Goal: Task Accomplishment & Management: Complete application form

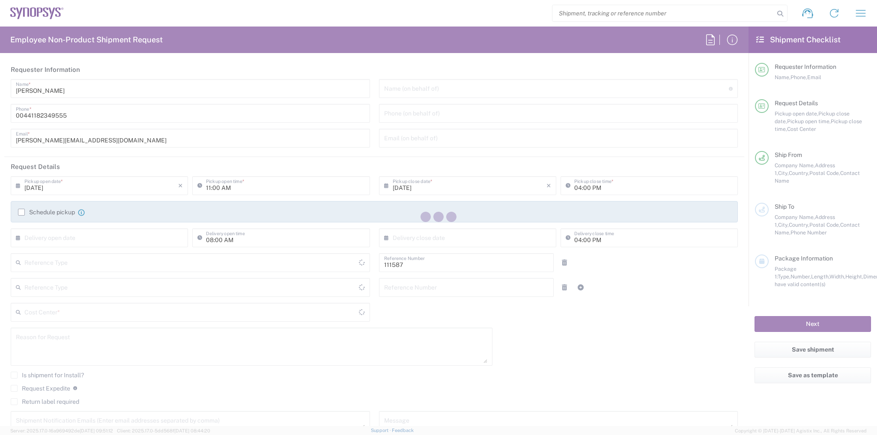
type input "Department"
type input "Delivered at Place"
type input "GB02, CIO, IT, ESS18 111587"
type input "[GEOGRAPHIC_DATA]"
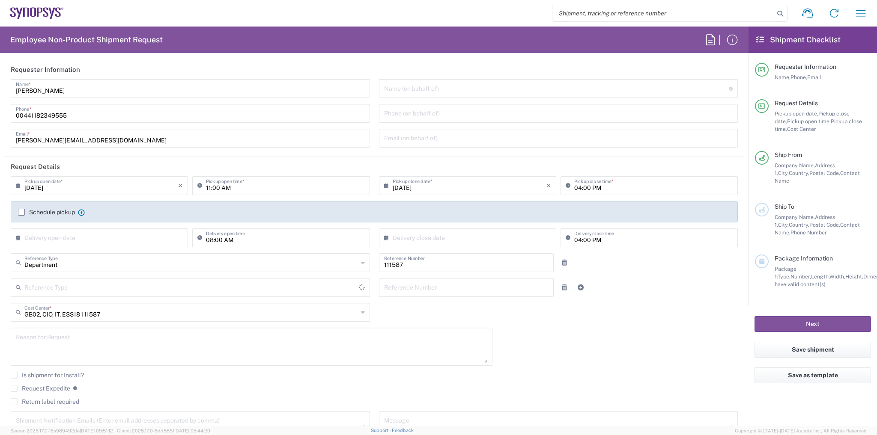
type input "[GEOGRAPHIC_DATA]"
click at [23, 209] on label "Schedule pickup" at bounding box center [46, 212] width 57 height 7
click at [21, 212] on input "Schedule pickup" at bounding box center [21, 212] width 0 height 0
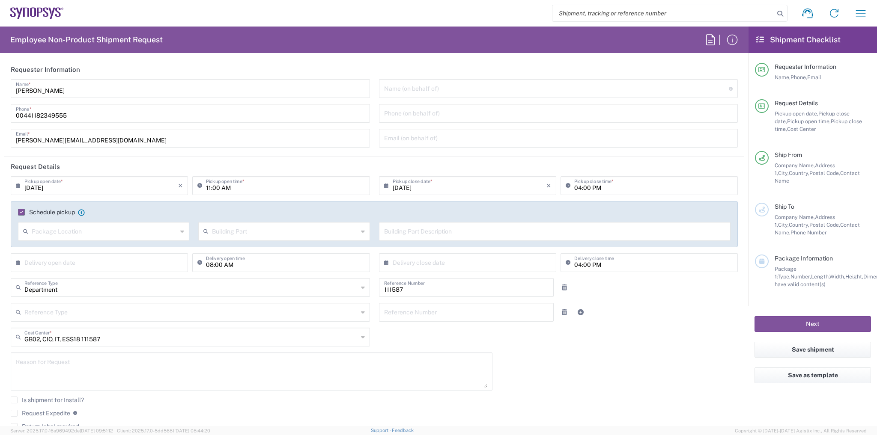
type input "Theale GB33"
click at [206, 188] on input "11:00 AM" at bounding box center [285, 185] width 158 height 15
click at [232, 187] on input "01:00 AM" at bounding box center [285, 185] width 158 height 15
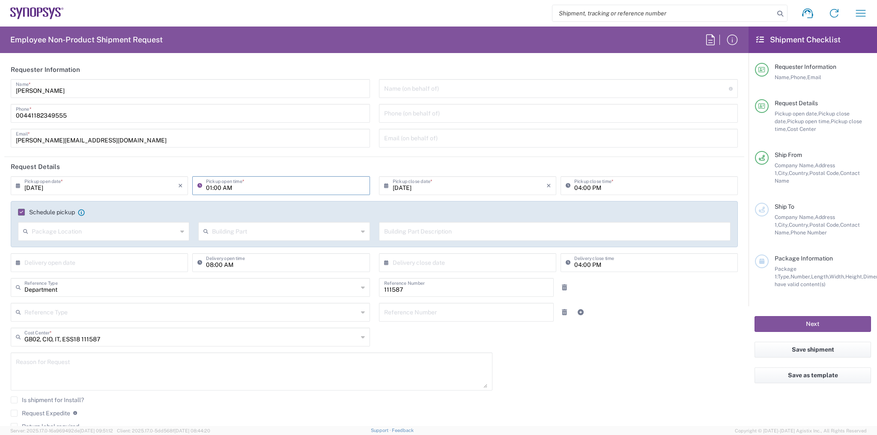
click at [224, 187] on input "01:00 AM" at bounding box center [285, 185] width 158 height 15
click at [227, 188] on input "01:00 AM" at bounding box center [285, 185] width 158 height 15
click at [228, 188] on input "01:00 AM" at bounding box center [285, 185] width 158 height 15
type input "01:00 PM"
click at [635, 317] on div "Reference Type Customer Ref Department Invoice Number Purchase Order RMA Refere…" at bounding box center [374, 315] width 736 height 25
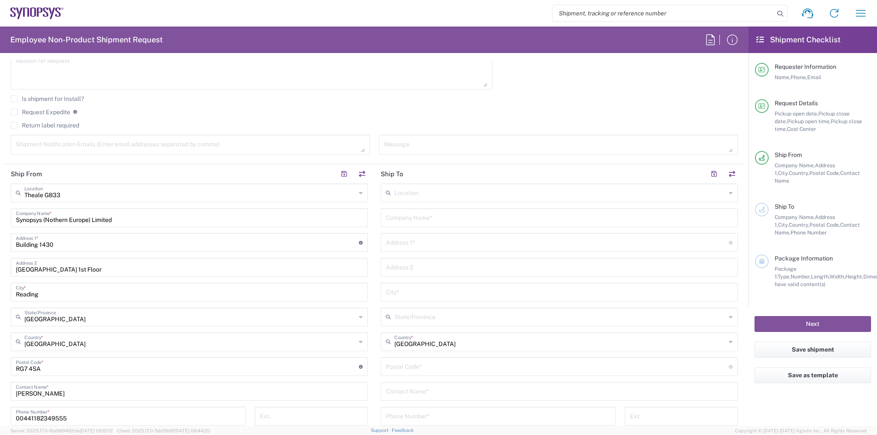
scroll to position [377, 0]
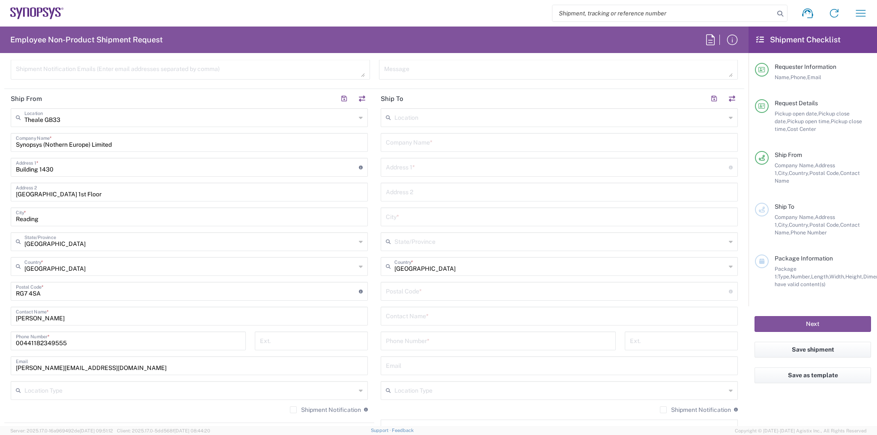
click at [414, 143] on input "text" at bounding box center [559, 141] width 347 height 15
paste input "[STREET_ADDRESS]"
type input "[STREET_ADDRESS]"
click at [402, 164] on div "Location [GEOGRAPHIC_DATA] DE04 Agrate Brianza IT01 [GEOGRAPHIC_DATA] DE02 [GEO…" at bounding box center [559, 288] width 357 height 360
click at [402, 135] on input "text" at bounding box center [559, 141] width 347 height 15
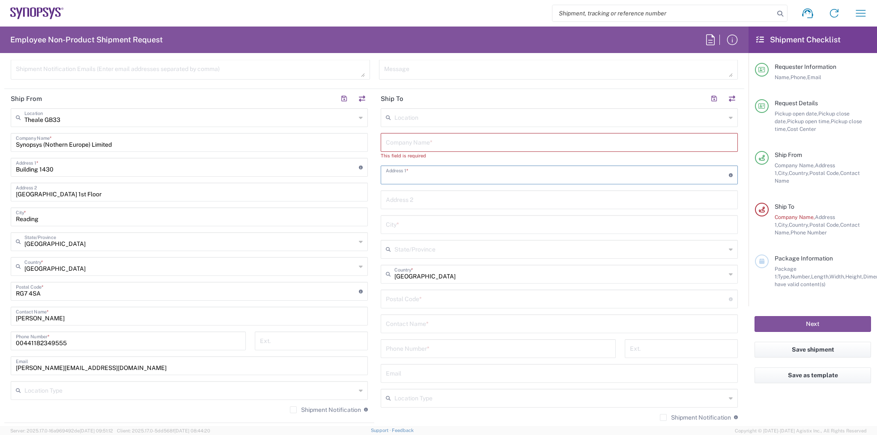
paste input "[STREET_ADDRESS]"
drag, startPoint x: 451, startPoint y: 144, endPoint x: 349, endPoint y: 144, distance: 101.5
click at [349, 144] on div "Ship From Theale GB33 Location Theale [GEOGRAPHIC_DATA] [GEOGRAPHIC_DATA] DE04 …" at bounding box center [374, 284] width 740 height 390
paste input "[PERSON_NAME]"
type input "[PERSON_NAME]"
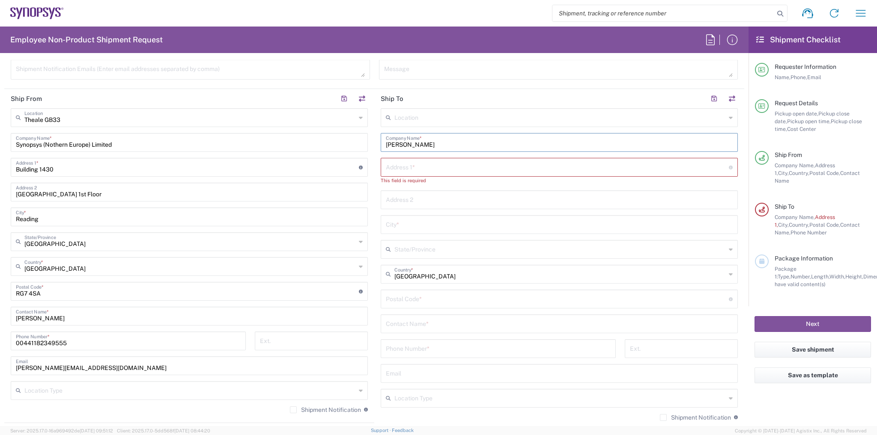
click at [399, 165] on input "text" at bounding box center [557, 166] width 343 height 15
paste input "[STREET_ADDRESS]"
type input "[STREET_ADDRESS]"
click at [400, 211] on input "text" at bounding box center [559, 216] width 347 height 15
paste input "North Anston"
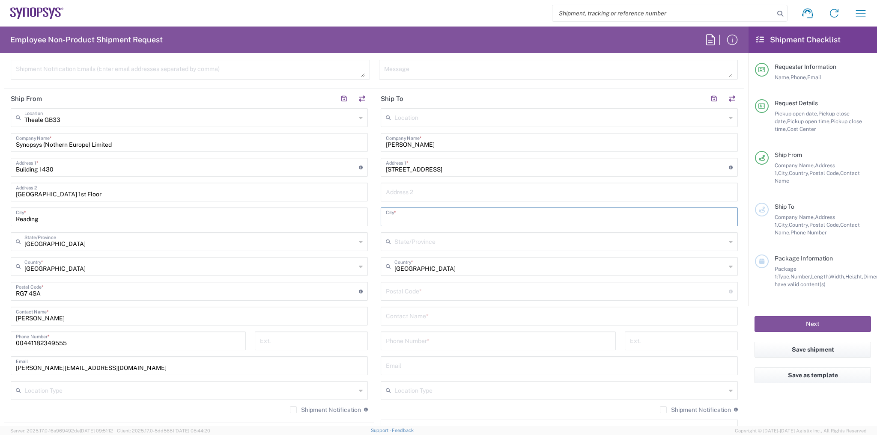
type input "North Anston"
drag, startPoint x: 400, startPoint y: 190, endPoint x: 396, endPoint y: 182, distance: 9.4
click at [400, 190] on input "text" at bounding box center [559, 191] width 347 height 15
paste input "North Anston"
type input "North Anston"
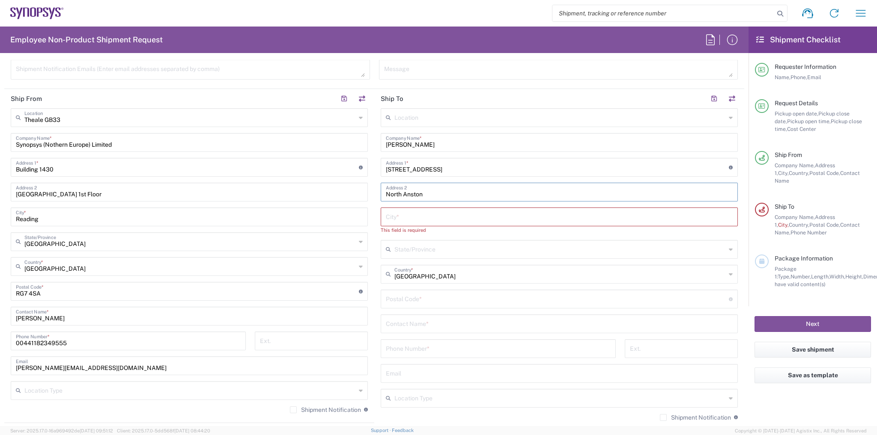
click at [406, 212] on input "text" at bounding box center [559, 216] width 347 height 15
paste input "[GEOGRAPHIC_DATA]"
type input "[GEOGRAPHIC_DATA]"
click at [404, 251] on div "Location [GEOGRAPHIC_DATA] DE04 Agrate Brianza IT01 [GEOGRAPHIC_DATA] DE02 [GEO…" at bounding box center [559, 288] width 357 height 360
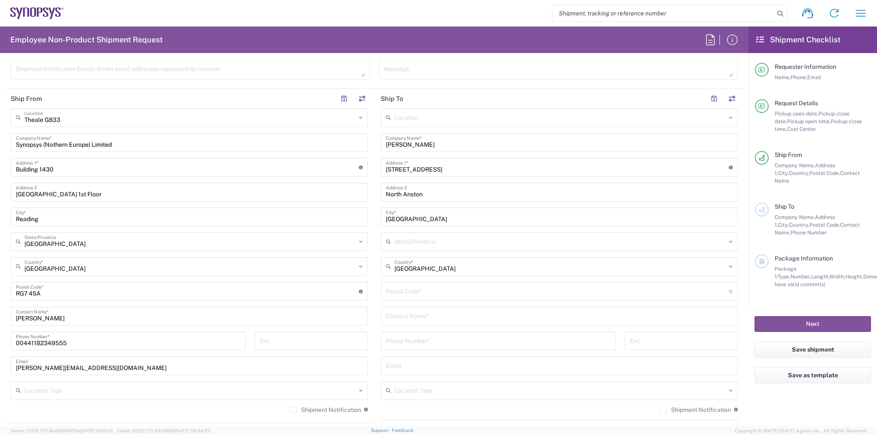
click at [404, 241] on input "text" at bounding box center [559, 241] width 331 height 15
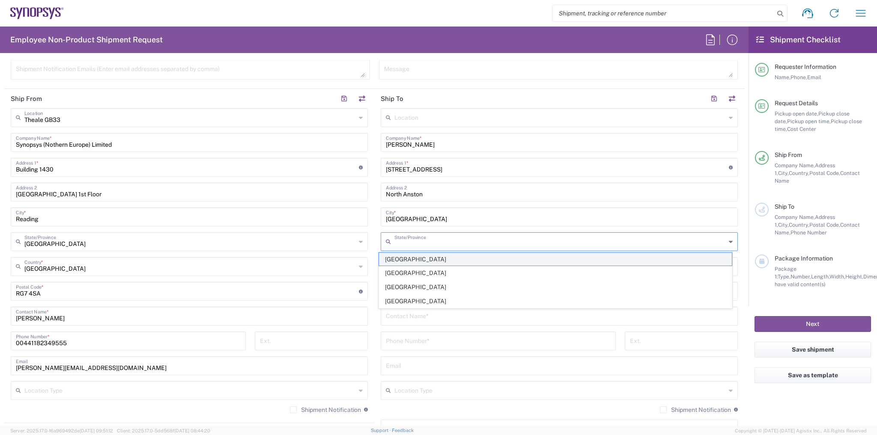
click at [404, 262] on span "[GEOGRAPHIC_DATA]" at bounding box center [555, 259] width 353 height 13
type input "[GEOGRAPHIC_DATA]"
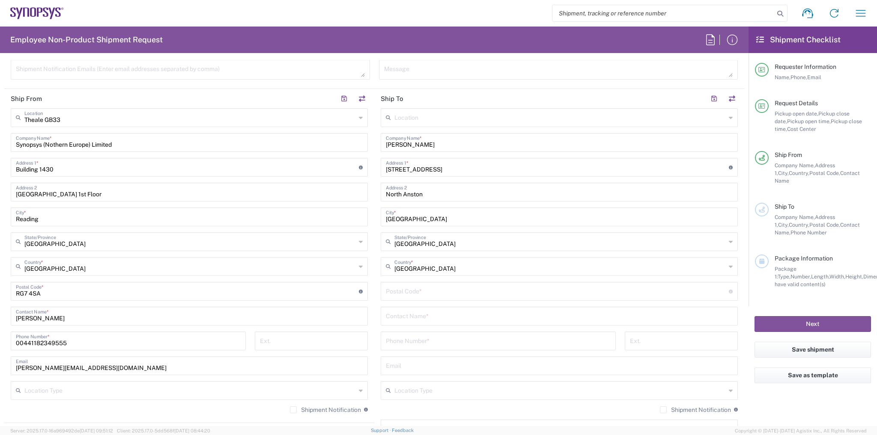
click at [410, 298] on div "Postal Code * Enter Postal Code here" at bounding box center [559, 291] width 357 height 19
click at [410, 291] on input "undefined" at bounding box center [557, 290] width 343 height 15
paste input "S25 4BS"
type input "S25 4BS"
drag, startPoint x: 433, startPoint y: 143, endPoint x: 342, endPoint y: 143, distance: 91.2
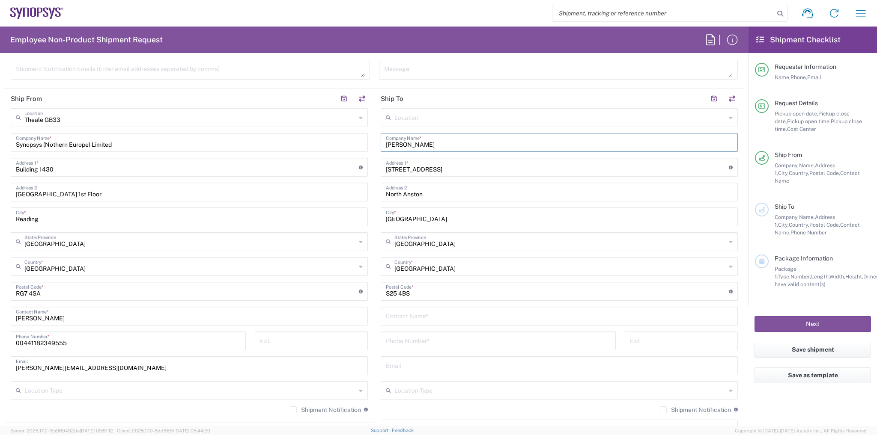
click at [358, 142] on div "Ship From Theale GB33 Location Theale [GEOGRAPHIC_DATA] [GEOGRAPHIC_DATA] DE04 …" at bounding box center [374, 280] width 740 height 382
click at [436, 321] on input "text" at bounding box center [559, 315] width 347 height 15
paste input "[PERSON_NAME]"
type input "[PERSON_NAME]"
drag, startPoint x: 73, startPoint y: 340, endPoint x: 7, endPoint y: 337, distance: 65.6
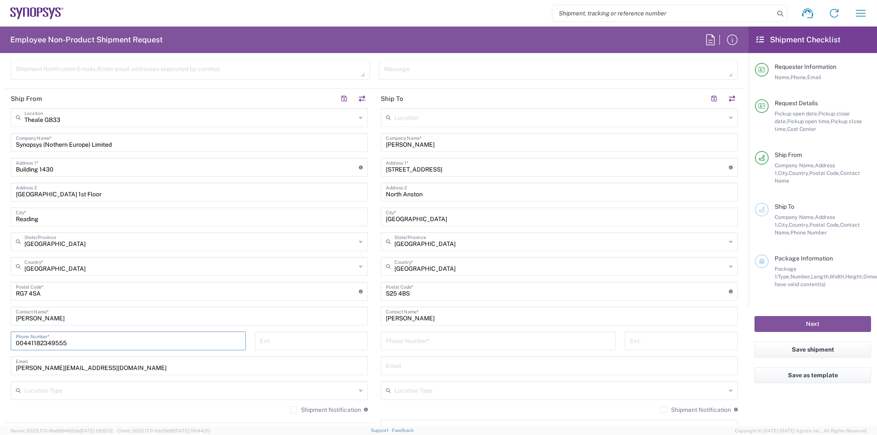
click at [0, 340] on form "Requester Information [PERSON_NAME] Name * [PHONE_NUMBER] Phone * [PERSON_NAME]…" at bounding box center [374, 243] width 749 height 367
click at [415, 347] on div "Phone Number *" at bounding box center [498, 341] width 235 height 19
click at [414, 343] on input "tel" at bounding box center [498, 340] width 225 height 15
paste input "00441182349555"
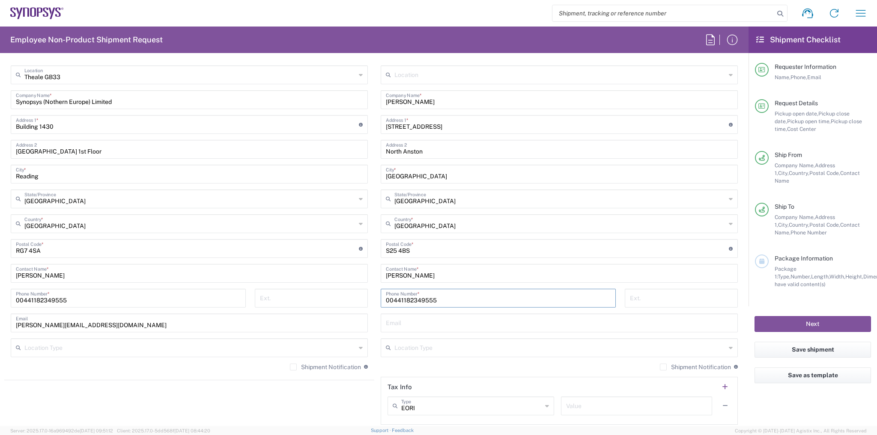
scroll to position [480, 0]
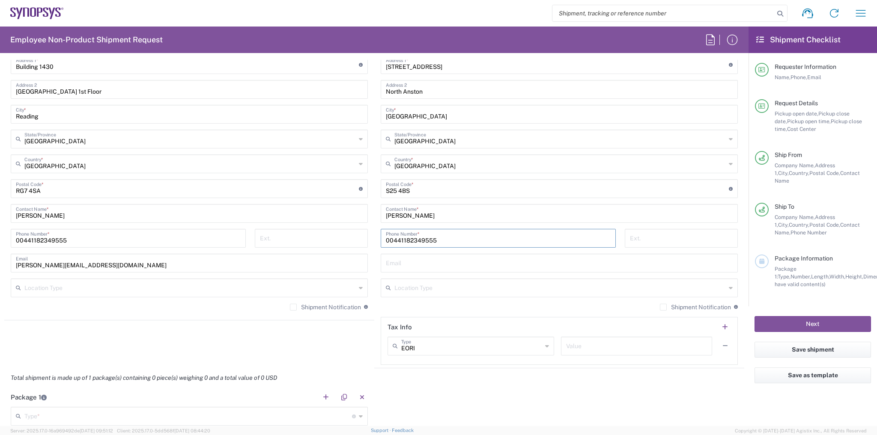
type input "00441182349555"
click at [397, 249] on div "00441182349555 Phone Number *" at bounding box center [498, 241] width 244 height 25
click at [400, 258] on input "text" at bounding box center [559, 262] width 347 height 15
paste input "[PERSON_NAME][EMAIL_ADDRESS][DOMAIN_NAME]"
type input "[PERSON_NAME][EMAIL_ADDRESS][DOMAIN_NAME]"
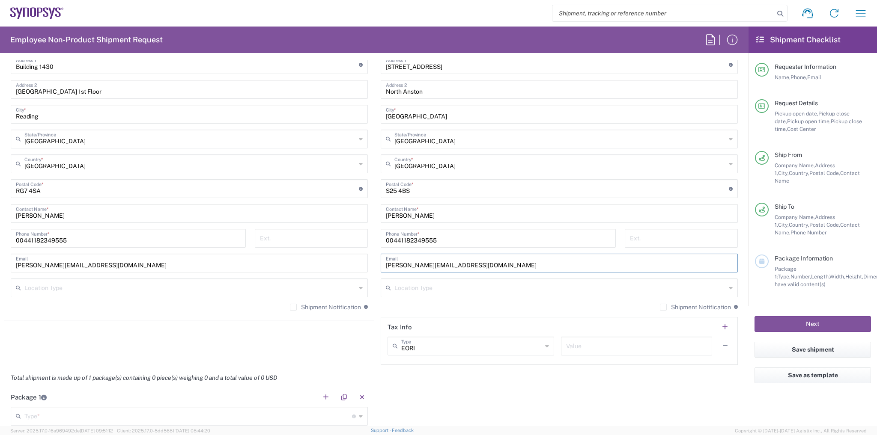
click at [395, 304] on div "Shipment Notification If checked, a shipment notification email will be sent to…" at bounding box center [559, 311] width 357 height 14
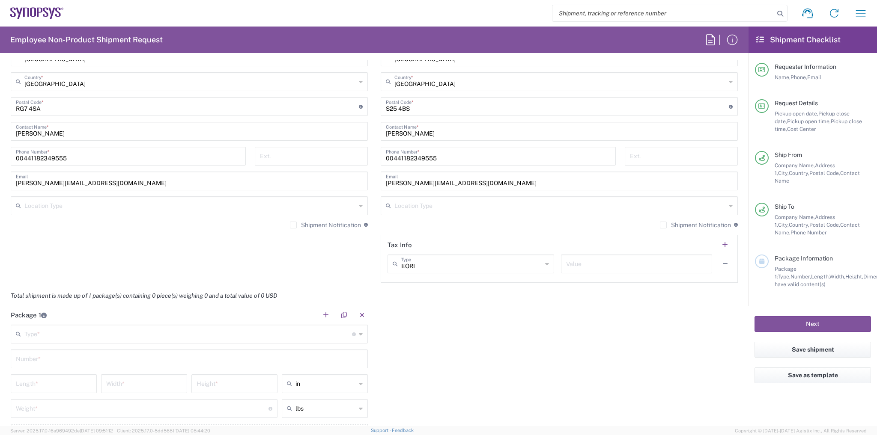
scroll to position [617, 0]
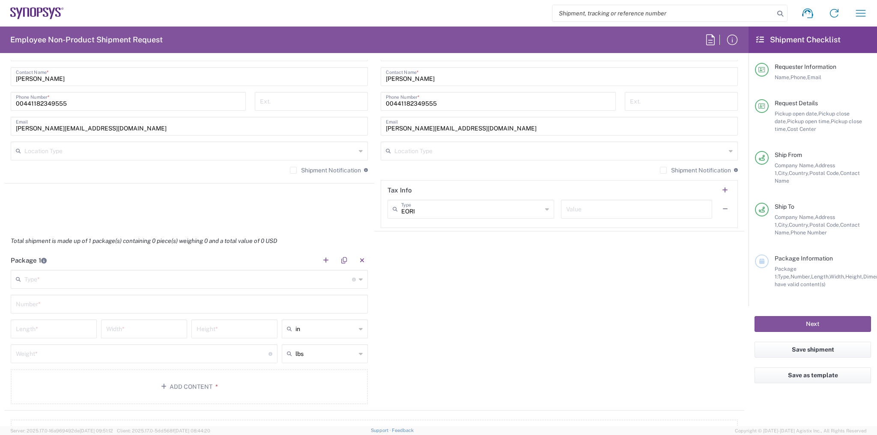
click at [117, 277] on input "text" at bounding box center [188, 278] width 328 height 15
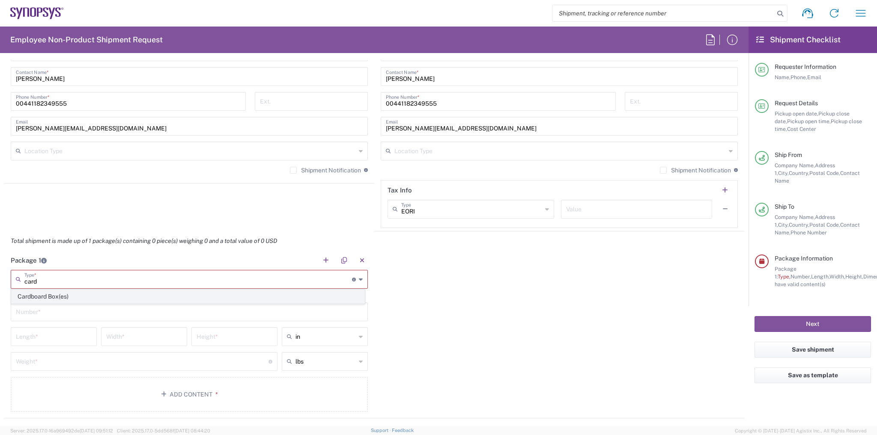
click at [96, 301] on span "Cardboard Box(es)" at bounding box center [188, 296] width 353 height 13
type input "Cardboard Box(es)"
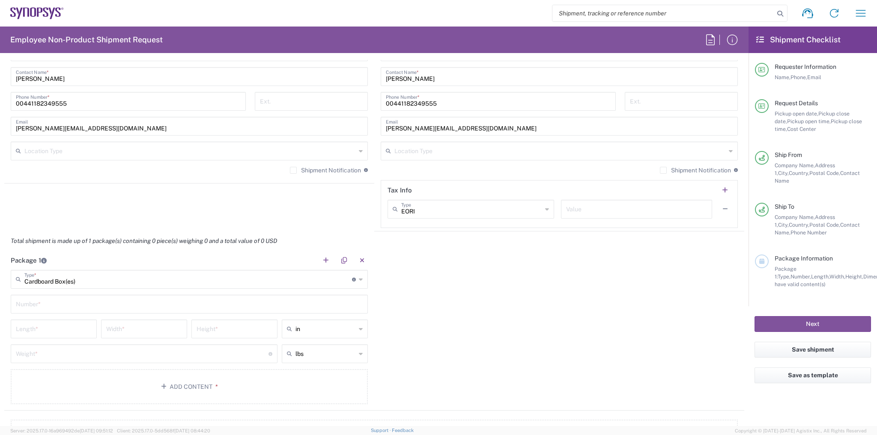
click at [88, 304] on input "text" at bounding box center [189, 303] width 347 height 15
type input "1"
click at [70, 328] on input "number" at bounding box center [54, 328] width 76 height 15
type input "16"
type input "2.5"
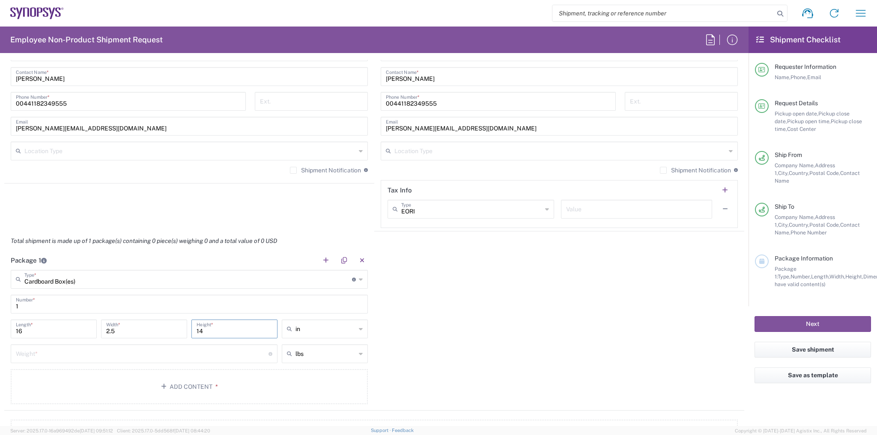
type input "14"
click at [296, 350] on input "text" at bounding box center [325, 354] width 60 height 14
click at [310, 379] on span "kgs" at bounding box center [323, 385] width 84 height 13
type input "kgs"
click at [245, 355] on input "number" at bounding box center [142, 353] width 253 height 15
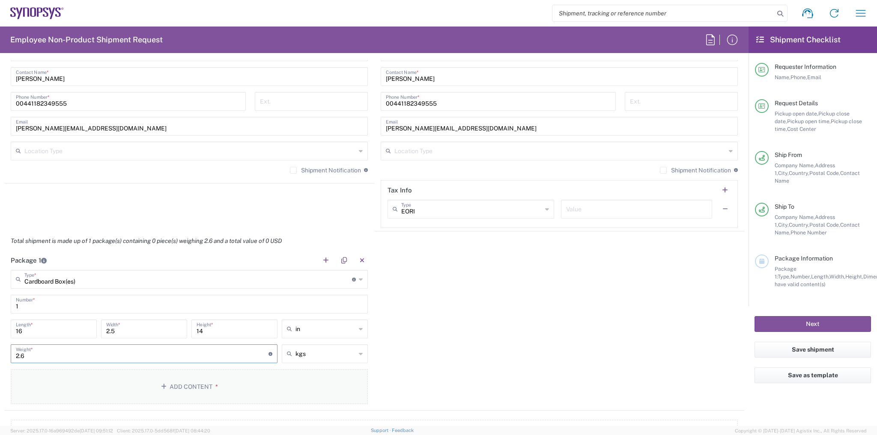
type input "2.6"
click at [231, 386] on button "Add Content *" at bounding box center [189, 387] width 357 height 35
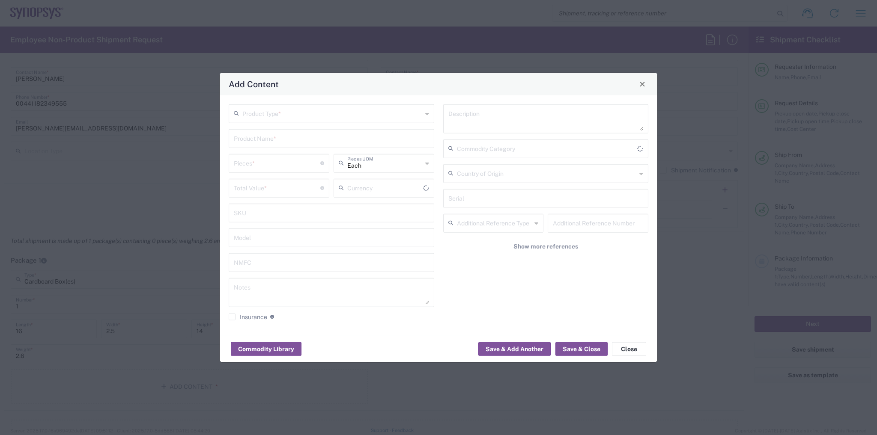
type input "US Dollar"
click at [284, 116] on input "text" at bounding box center [332, 112] width 180 height 15
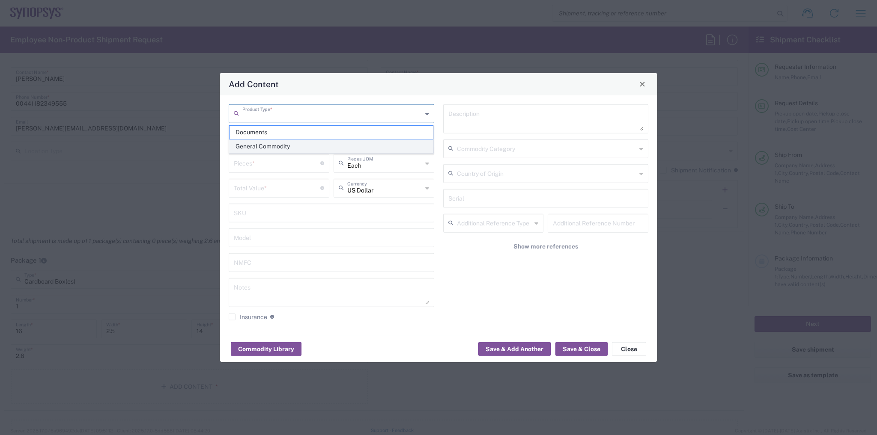
click at [276, 143] on span "General Commodity" at bounding box center [332, 146] width 204 height 13
type input "General Commodity"
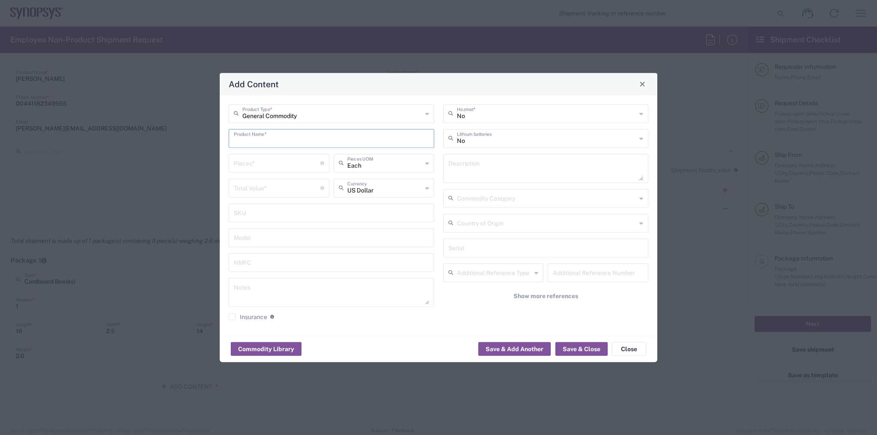
click at [276, 141] on input "text" at bounding box center [331, 137] width 195 height 15
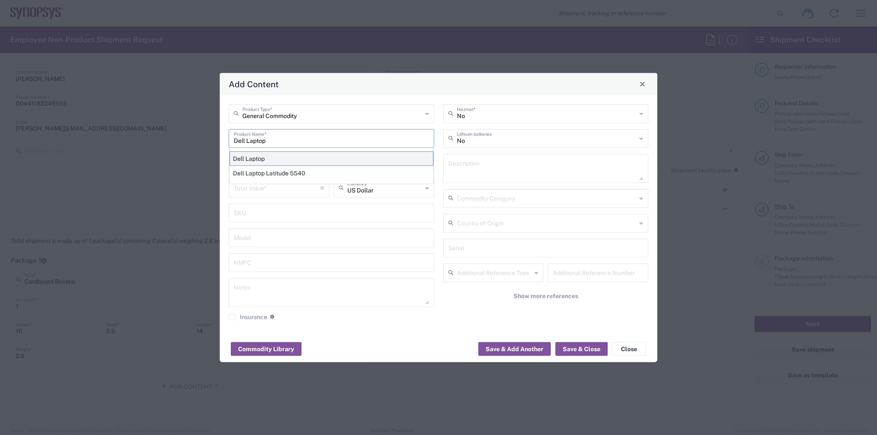
type input "Dell Laptop"
click at [276, 157] on div "Dell Laptop" at bounding box center [332, 158] width 204 height 15
type textarea "Dell Laptop"
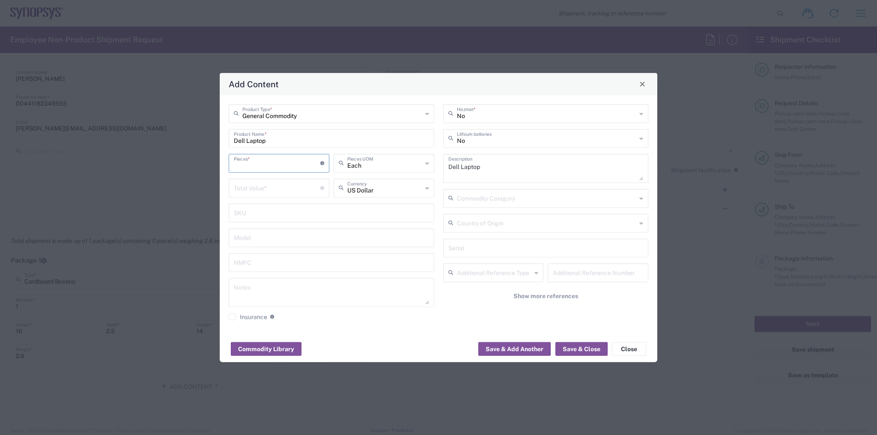
click at [274, 165] on input "number" at bounding box center [277, 162] width 86 height 15
type input "1"
click at [361, 188] on input "text" at bounding box center [384, 187] width 75 height 15
click at [372, 213] on span "Great British Pound" at bounding box center [383, 206] width 99 height 13
type input "Great British Pound"
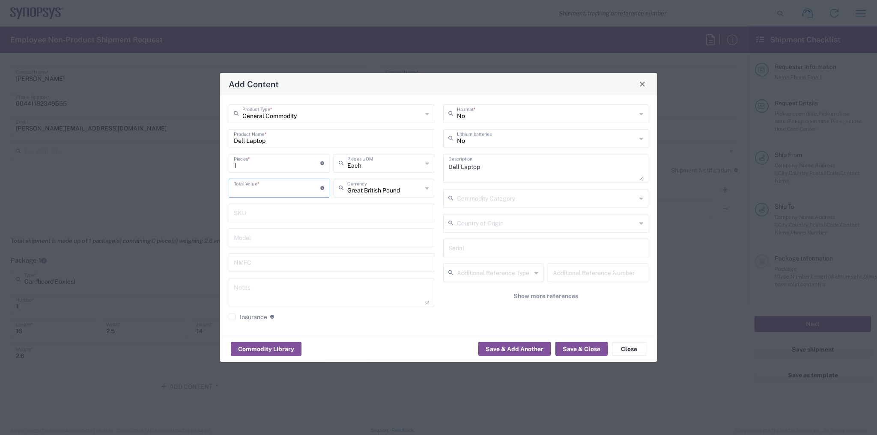
click at [291, 187] on input "number" at bounding box center [277, 187] width 86 height 15
type input "777"
click at [588, 346] on button "Save & Close" at bounding box center [581, 350] width 52 height 14
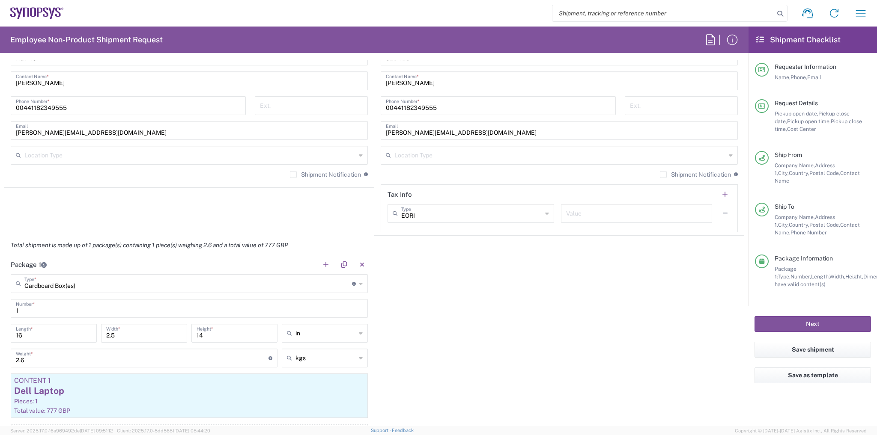
scroll to position [788, 0]
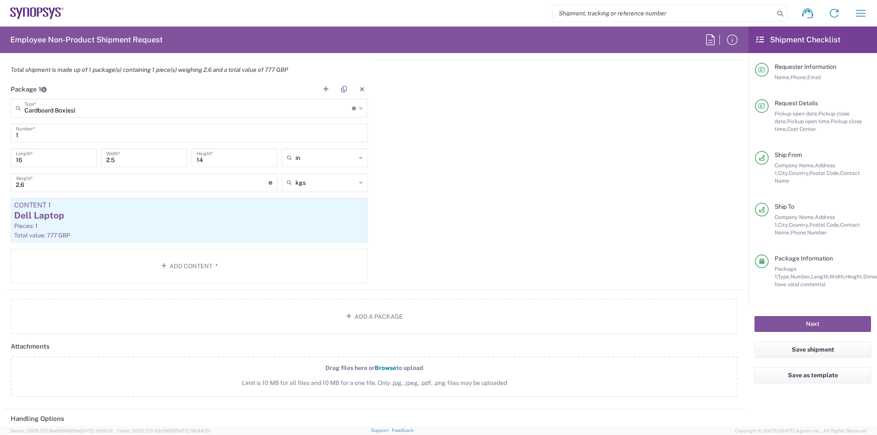
click at [780, 308] on div "Next" at bounding box center [813, 325] width 128 height 36
click at [790, 316] on button "Next" at bounding box center [812, 324] width 116 height 16
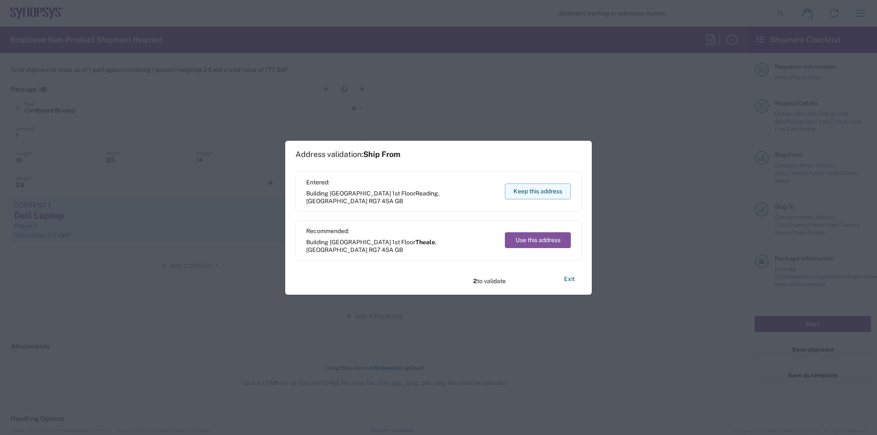
click at [567, 189] on button "Keep this address" at bounding box center [538, 192] width 66 height 16
click at [562, 191] on button "Keep this address" at bounding box center [538, 192] width 66 height 16
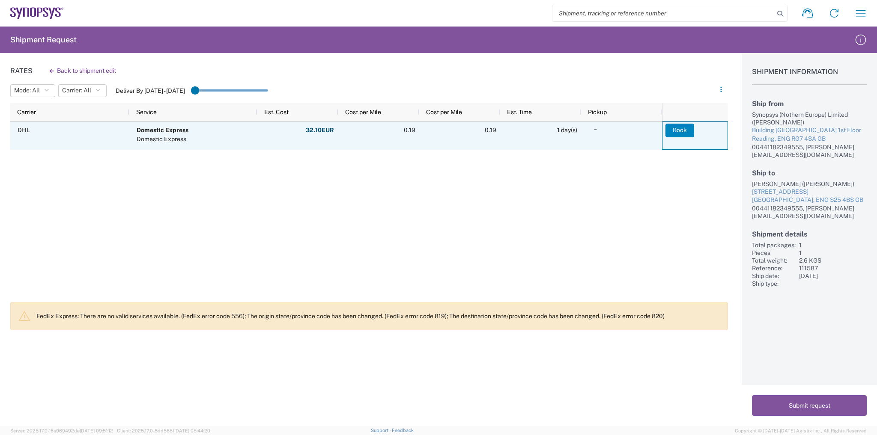
click at [680, 131] on button "Book" at bounding box center [679, 131] width 29 height 14
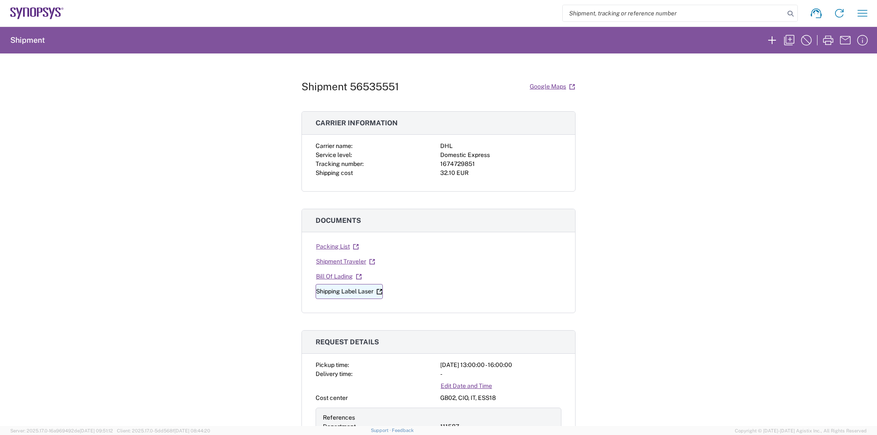
click at [347, 294] on link "Shipping Label Laser" at bounding box center [349, 291] width 67 height 15
